Goal: Information Seeking & Learning: Learn about a topic

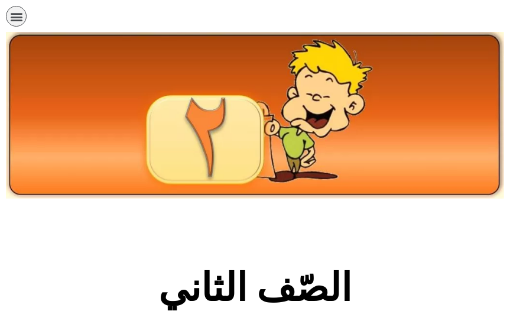
click at [491, 276] on section "الصّف الثاني" at bounding box center [255, 294] width 510 height 180
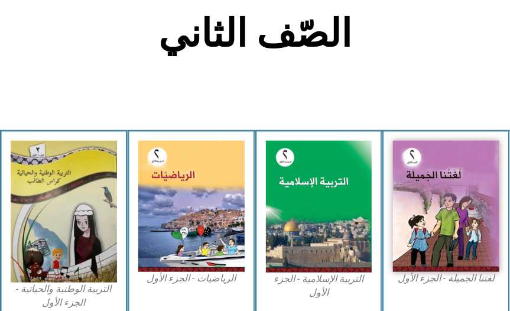
scroll to position [306, 0]
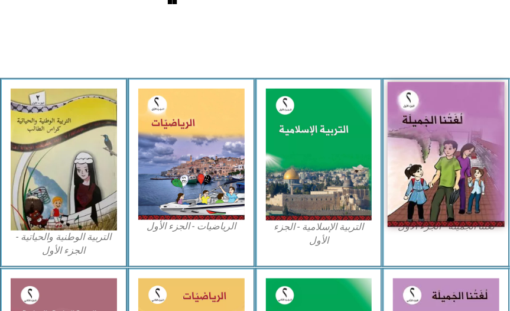
click at [466, 158] on img at bounding box center [446, 154] width 117 height 145
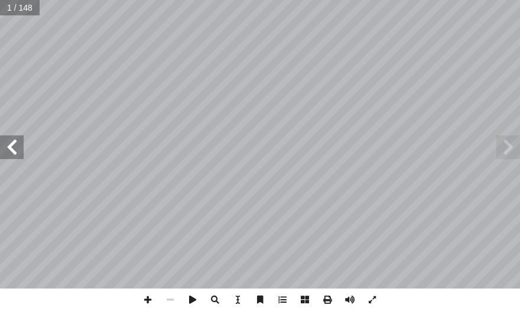
click at [14, 145] on span at bounding box center [12, 147] width 24 height 24
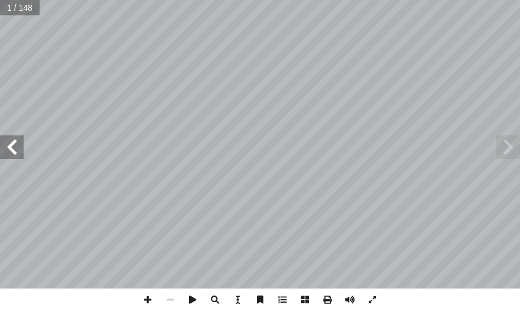
click at [15, 145] on span at bounding box center [12, 147] width 24 height 24
click at [15, 144] on span at bounding box center [12, 147] width 24 height 24
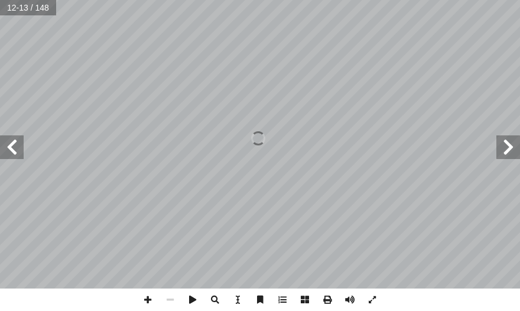
click at [15, 144] on span at bounding box center [12, 147] width 24 height 24
click at [16, 144] on span at bounding box center [12, 147] width 24 height 24
click at [16, 150] on span at bounding box center [12, 147] width 24 height 24
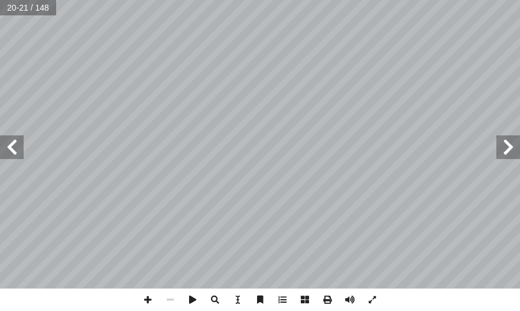
click at [16, 150] on span at bounding box center [12, 147] width 24 height 24
click at [21, 151] on span at bounding box center [12, 147] width 24 height 24
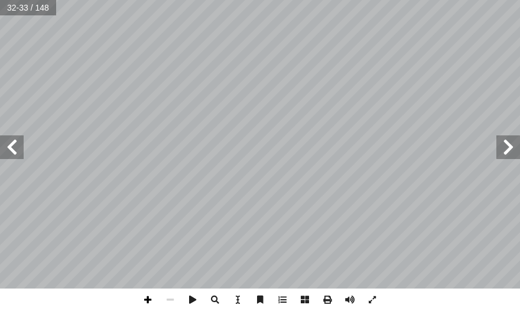
drag, startPoint x: 148, startPoint y: 300, endPoint x: 161, endPoint y: 288, distance: 18.0
click at [148, 299] on span at bounding box center [148, 299] width 22 height 22
